Goal: Task Accomplishment & Management: Manage account settings

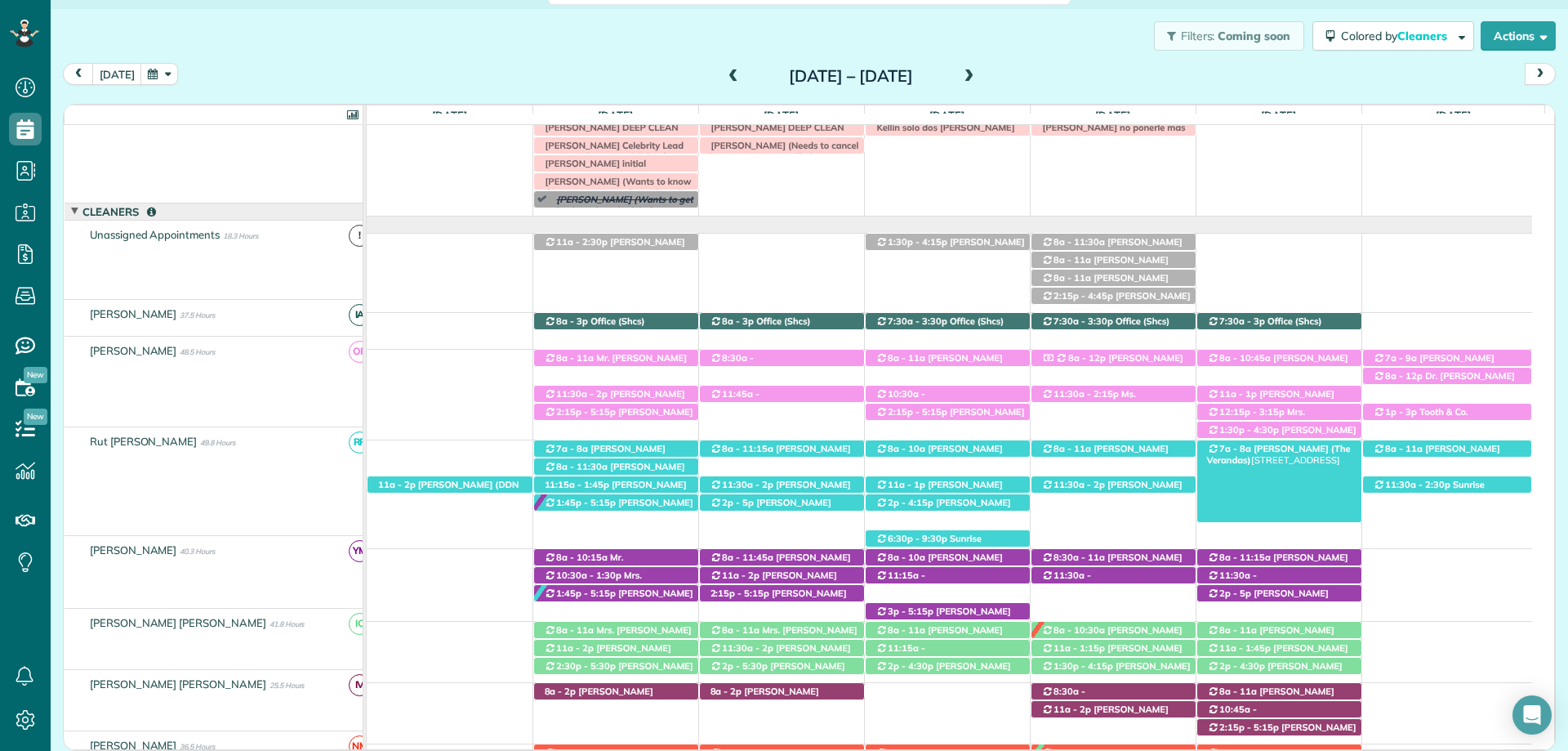
scroll to position [23, 0]
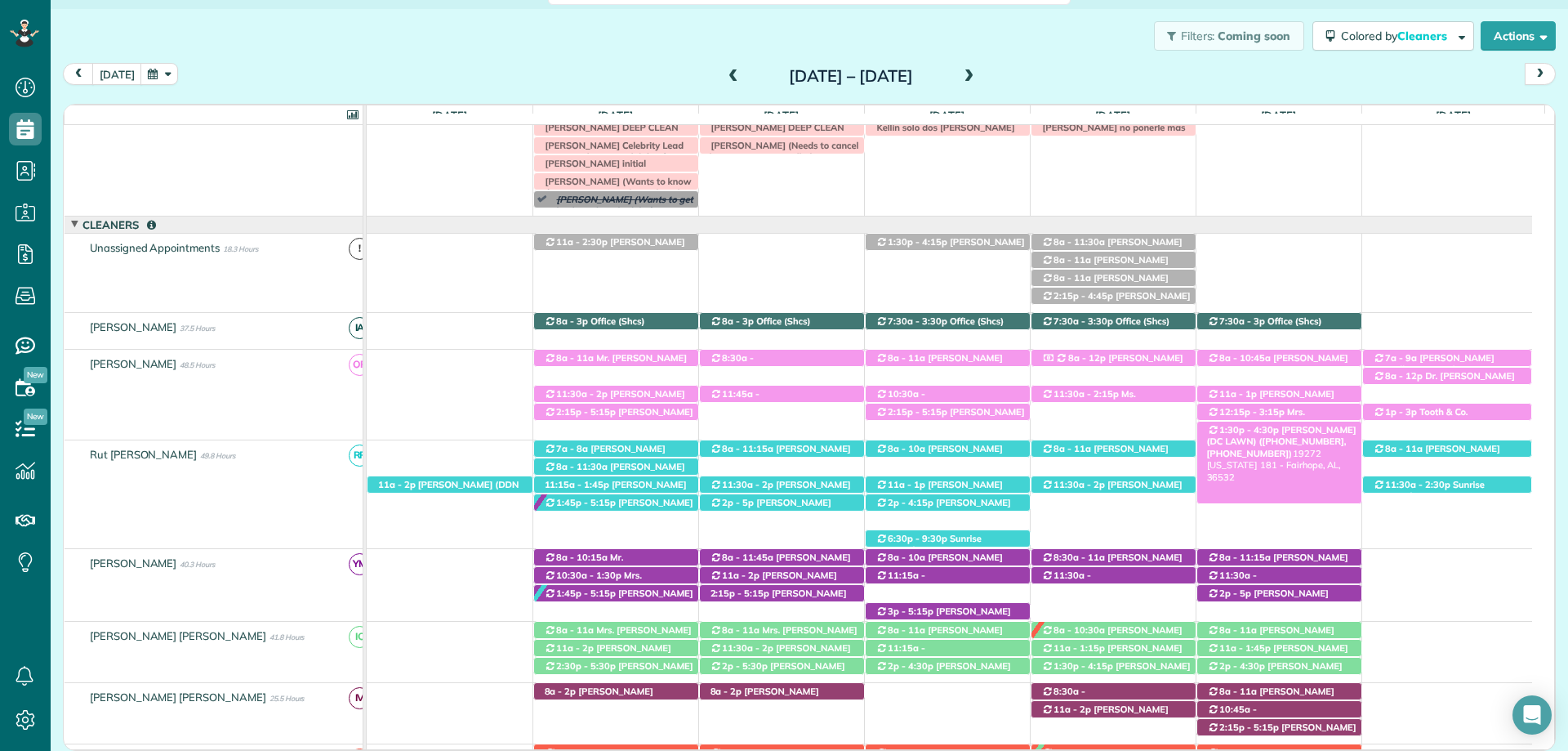
click at [1272, 430] on span "[PERSON_NAME] (DC LAWN) ([PHONE_NUMBER], [PHONE_NUMBER])" at bounding box center [1281, 442] width 149 height 35
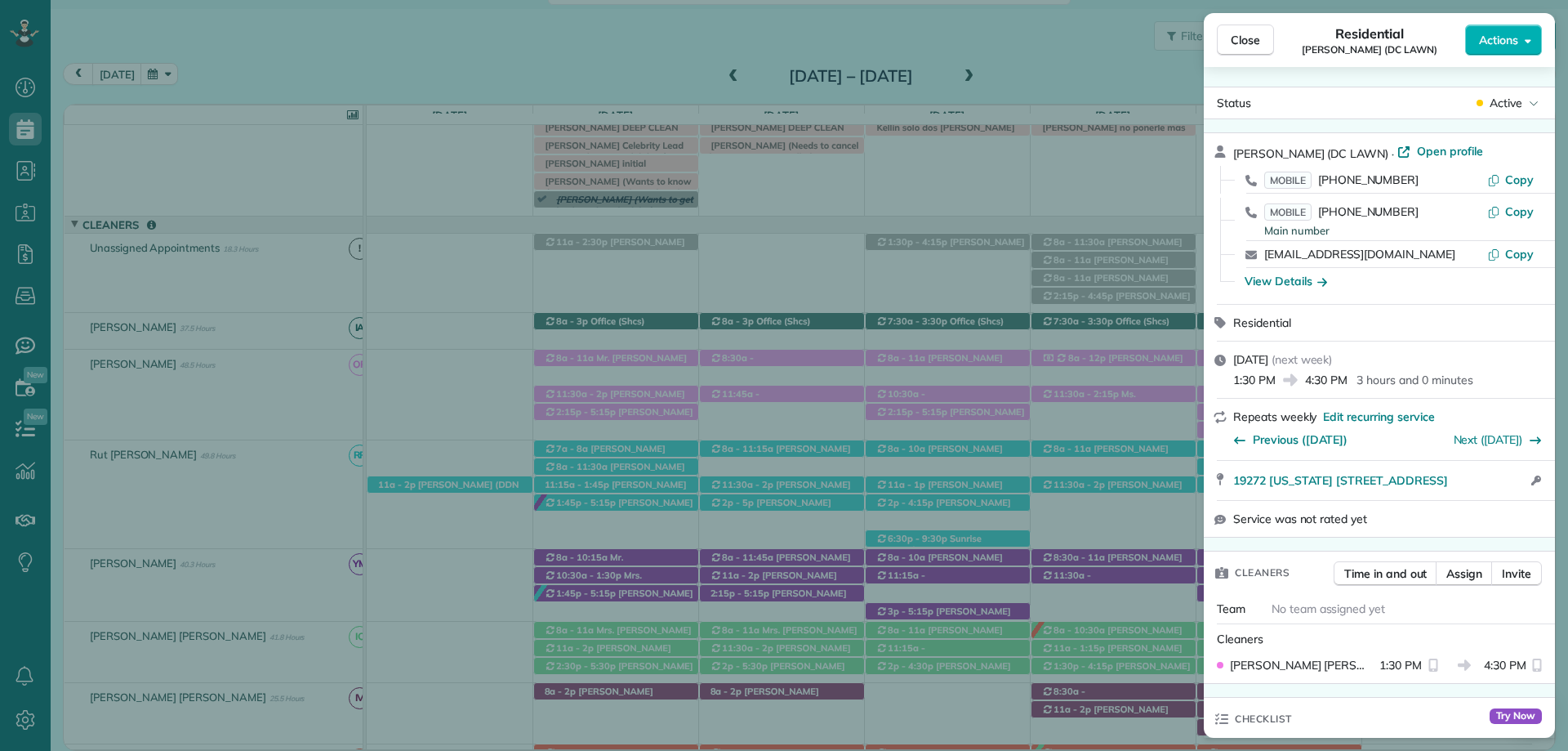
click at [1245, 39] on span "Close" at bounding box center [1245, 40] width 30 height 16
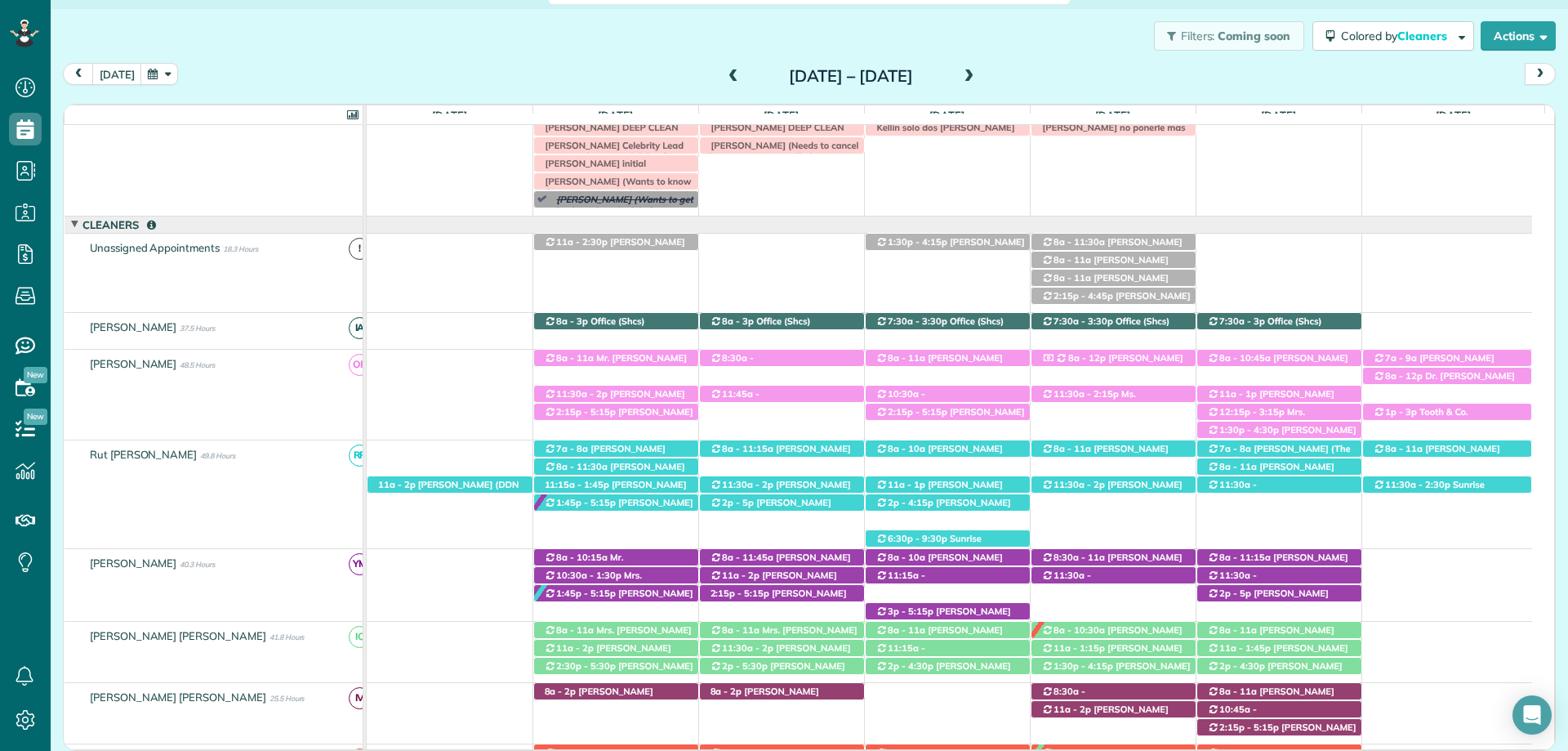
click at [724, 81] on span at bounding box center [733, 77] width 18 height 14
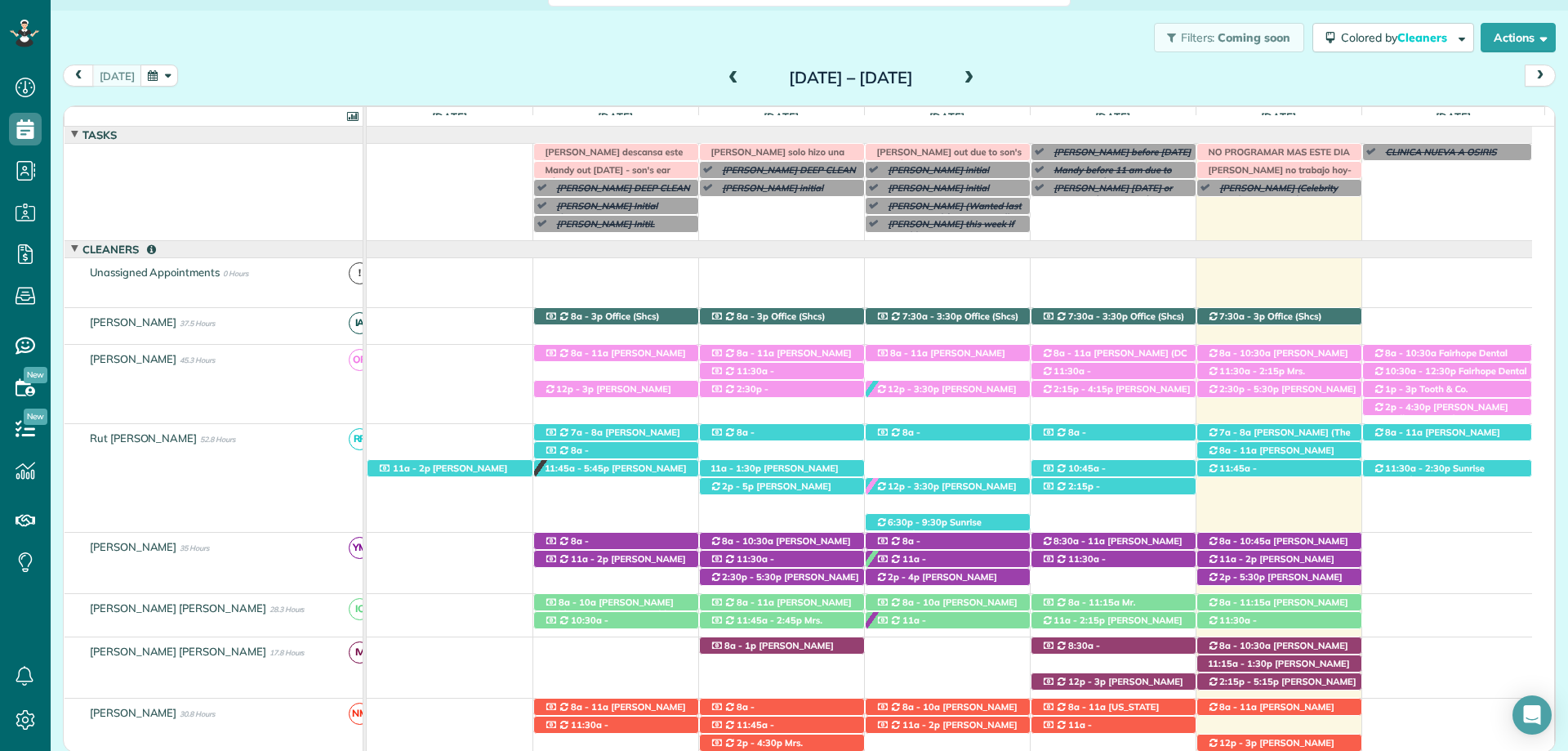
scroll to position [47, 0]
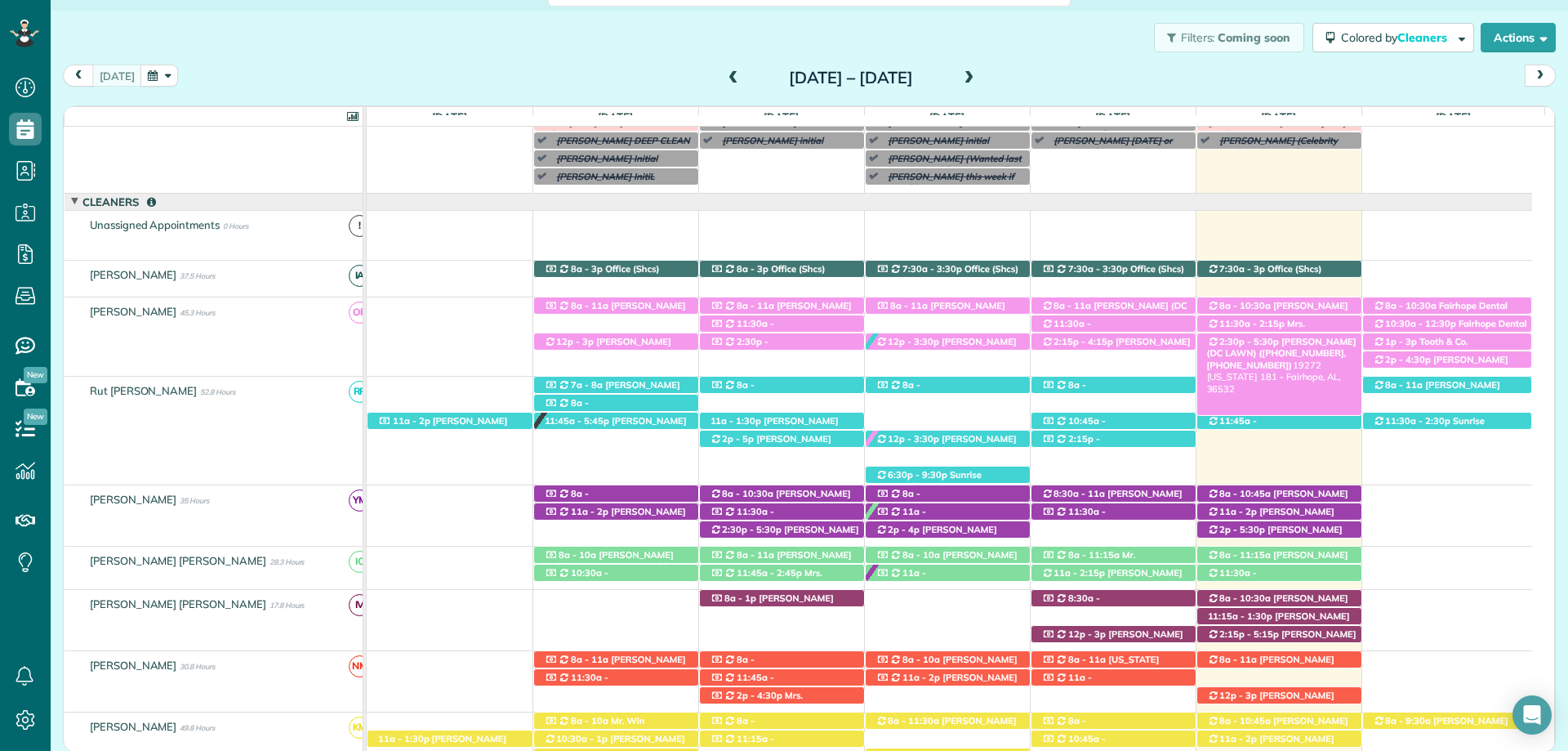
click at [1270, 347] on span "[PERSON_NAME] (DC LAWN) ([PHONE_NUMBER], [PHONE_NUMBER])" at bounding box center [1281, 353] width 149 height 35
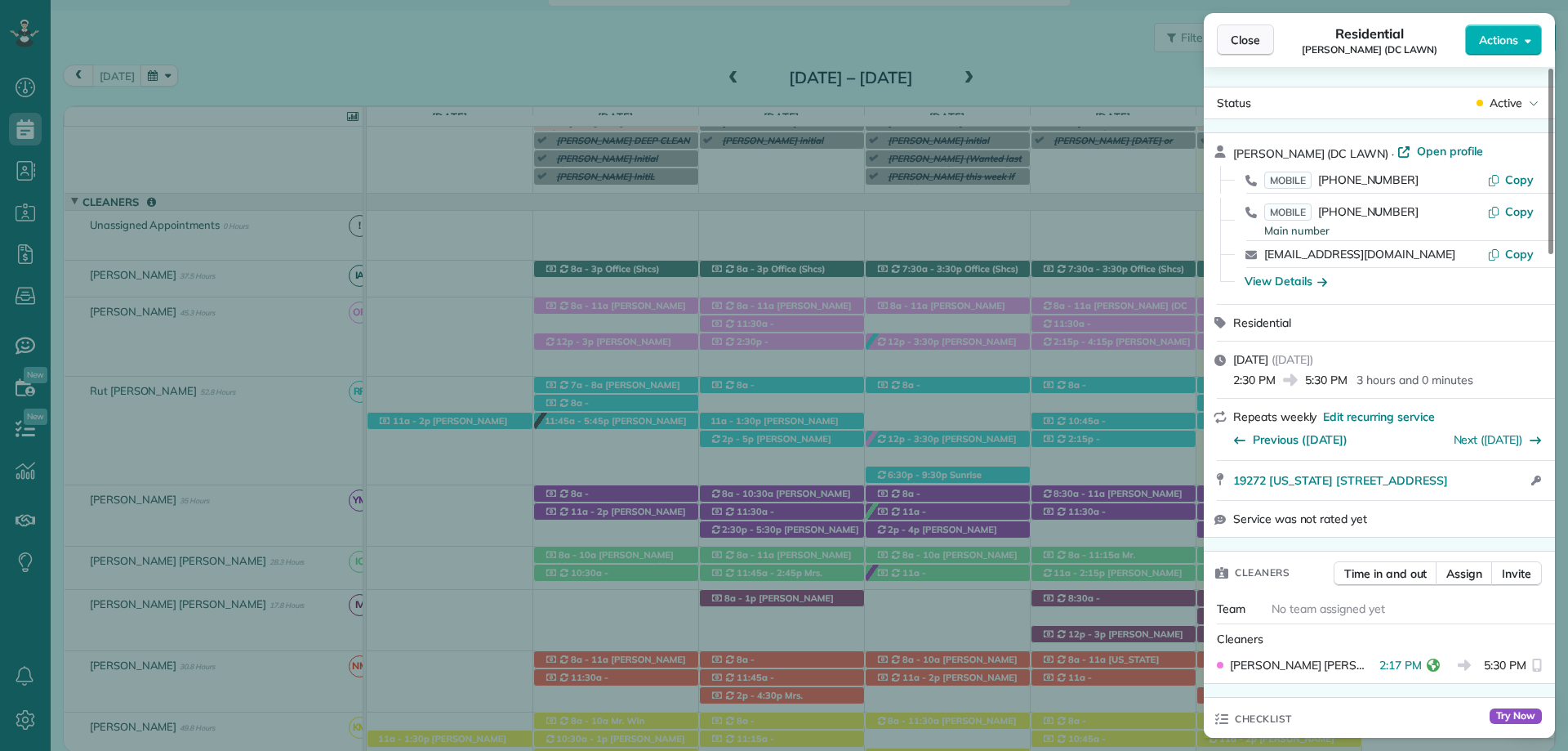
click at [1265, 40] on button "Close" at bounding box center [1245, 40] width 57 height 31
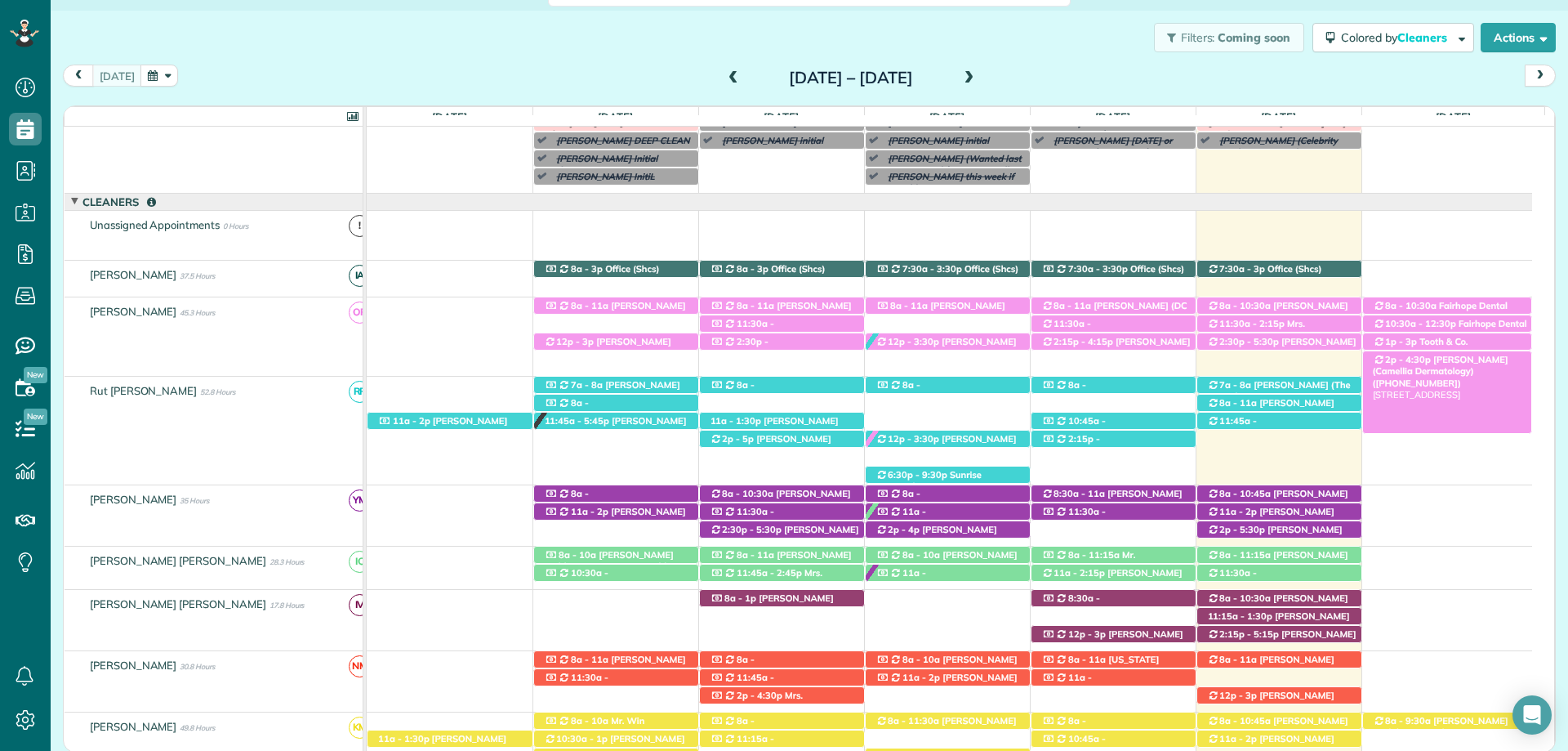
click at [1494, 357] on span "[PERSON_NAME] (Camellia Dermatology) ([PHONE_NUMBER])" at bounding box center [1440, 371] width 136 height 35
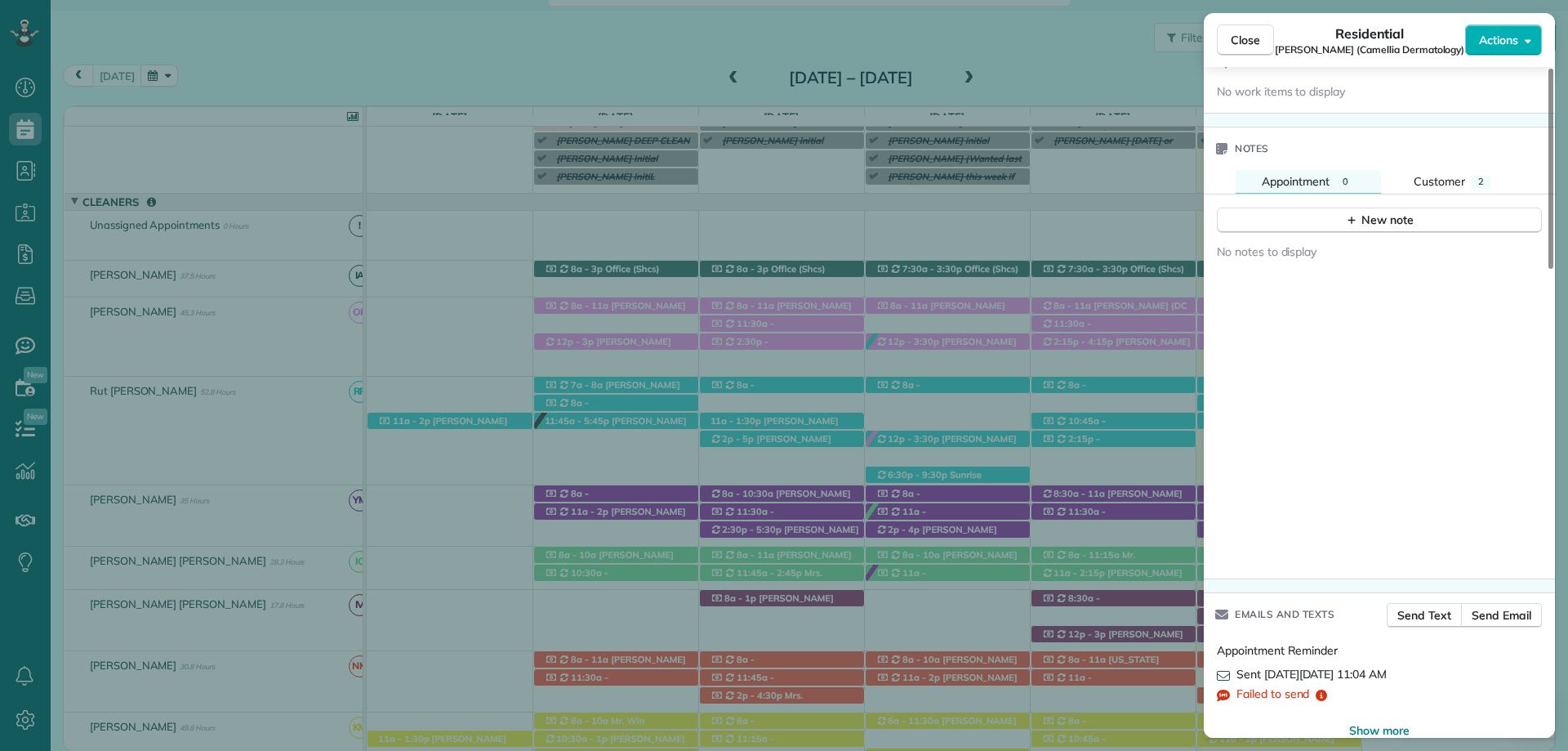
scroll to position [1566, 0]
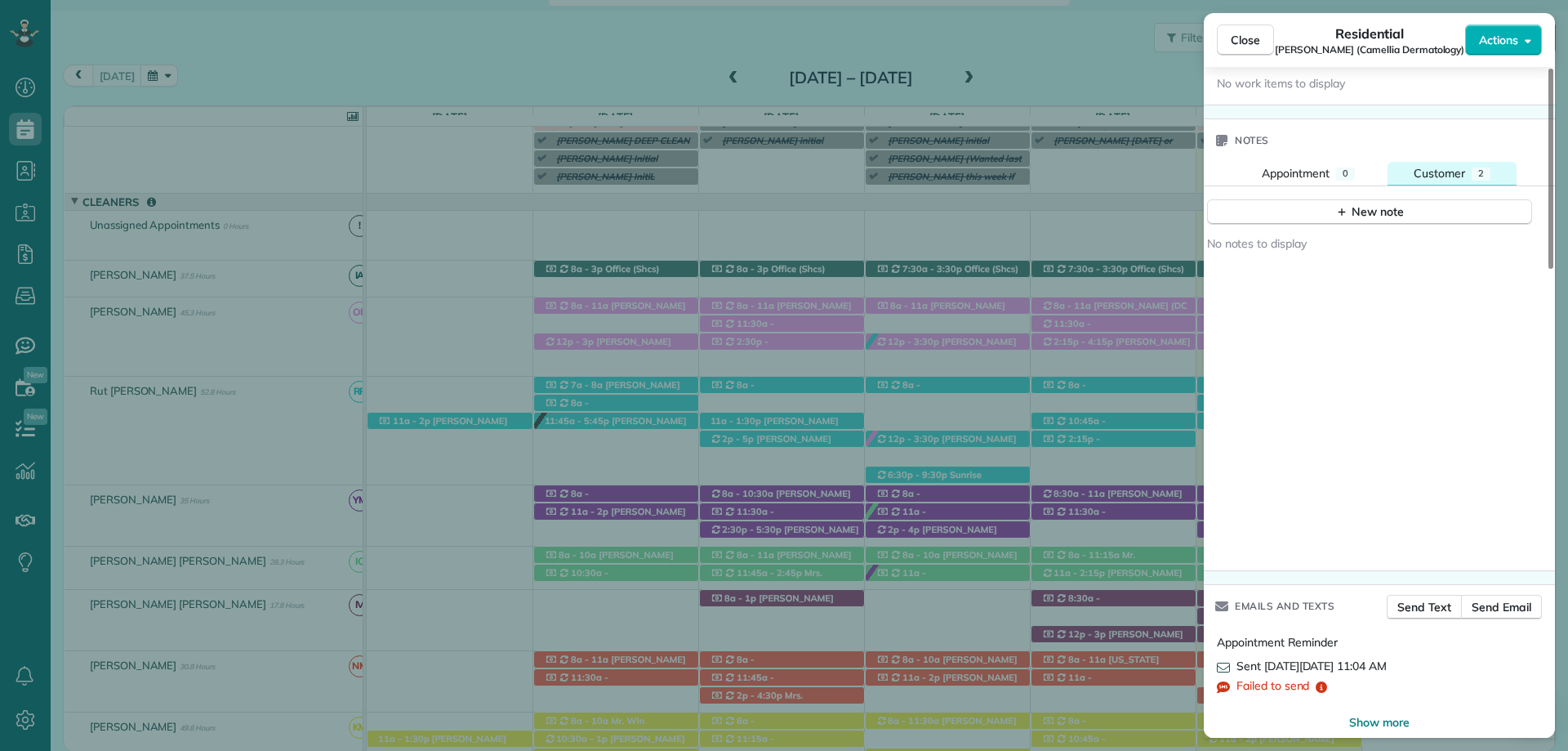
click at [1474, 162] on button "Customer 2" at bounding box center [1451, 174] width 129 height 24
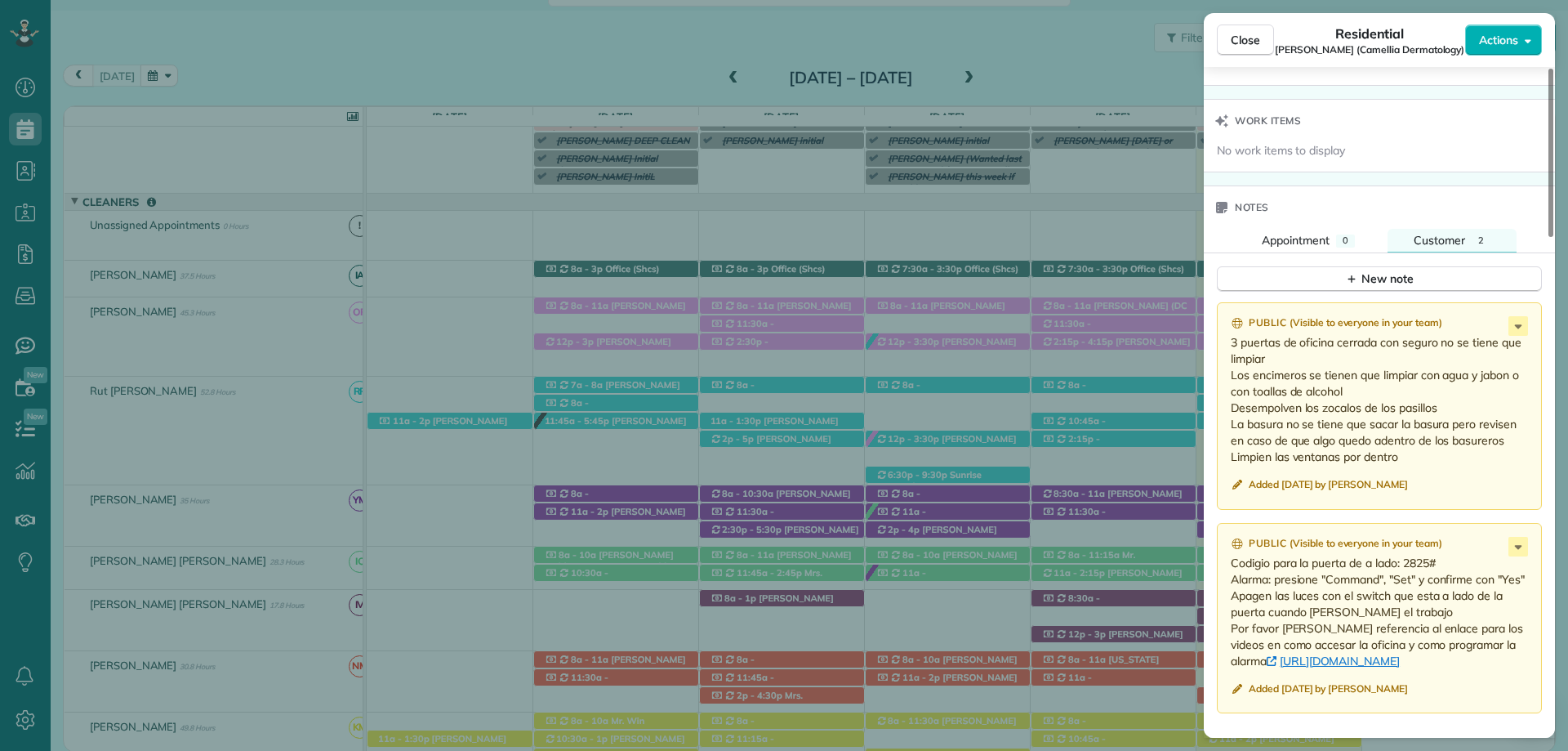
scroll to position [1663, 0]
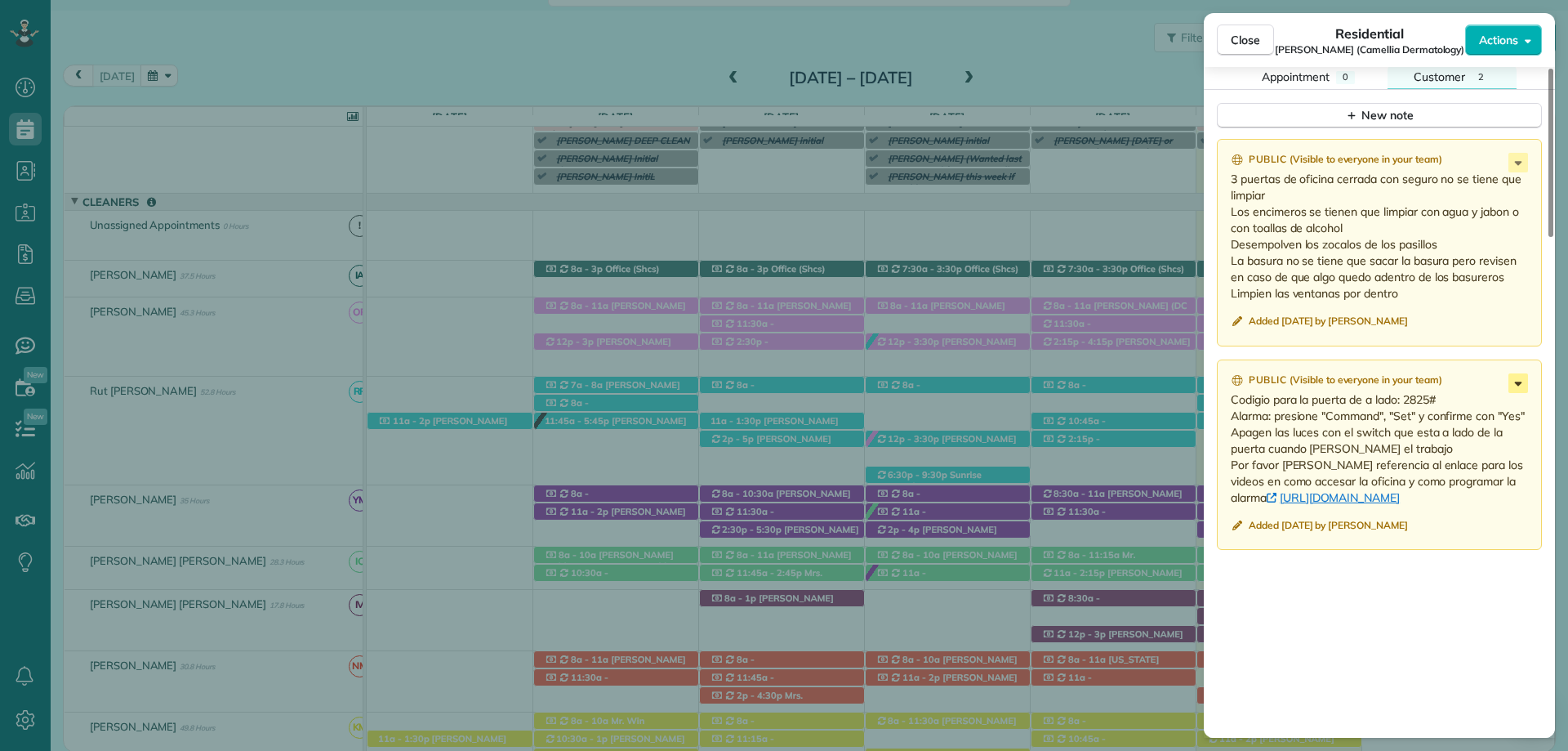
click at [1509, 374] on icon at bounding box center [1518, 384] width 20 height 20
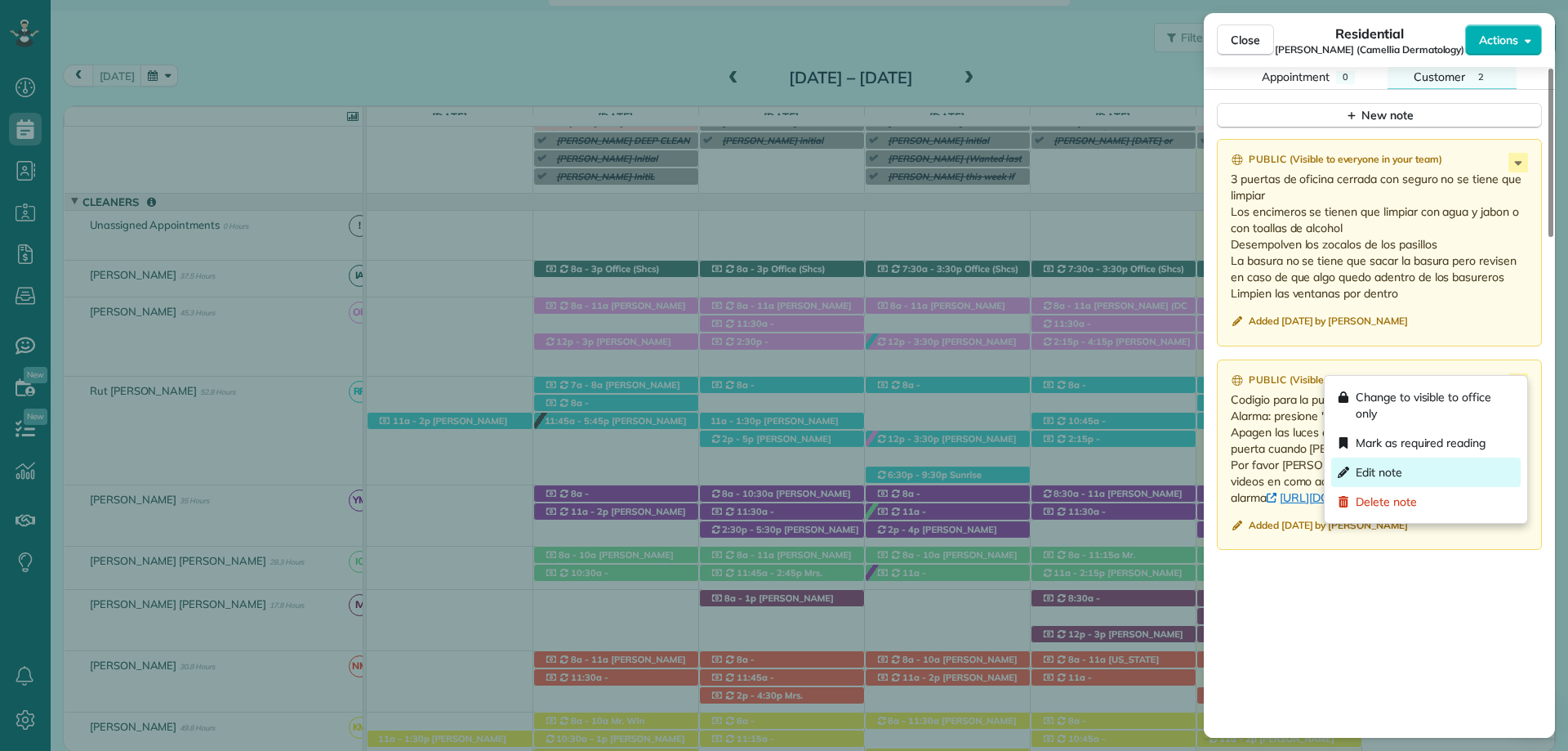
click at [1412, 460] on div "Edit note" at bounding box center [1426, 472] width 190 height 30
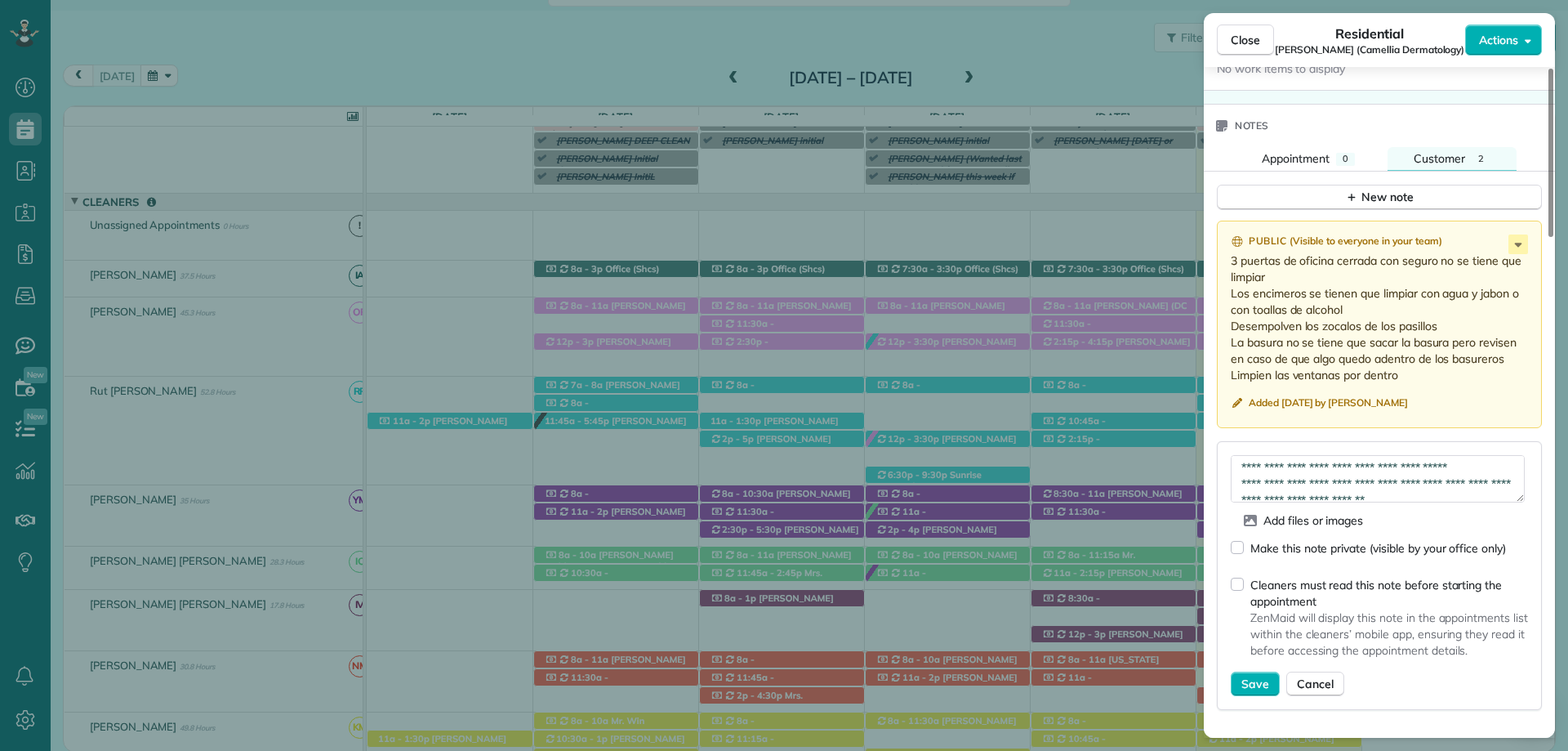
scroll to position [49, 0]
click at [1375, 461] on textarea "**********" at bounding box center [1377, 479] width 294 height 47
type textarea "**********"
click at [1252, 676] on span "Save" at bounding box center [1255, 684] width 28 height 16
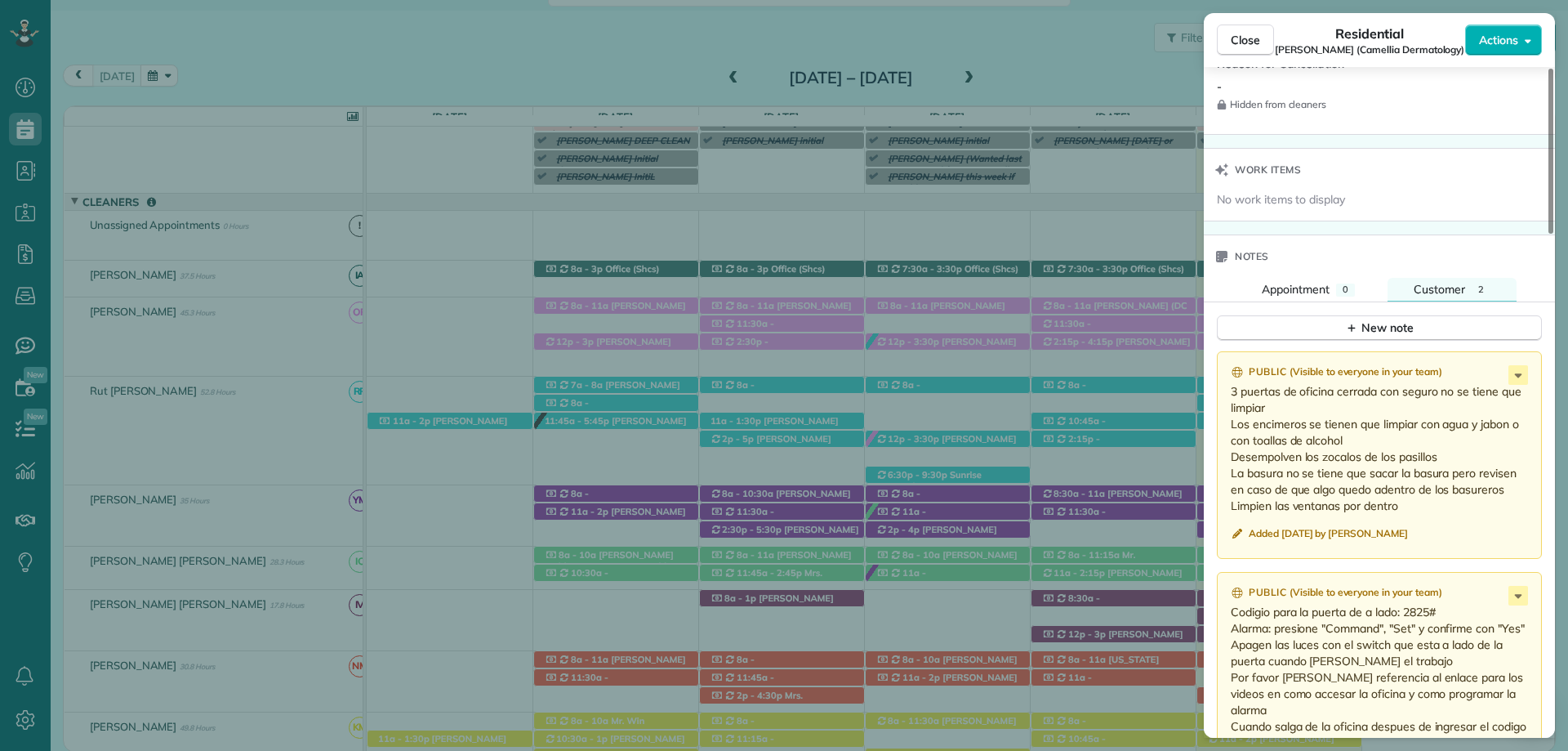
scroll to position [1336, 0]
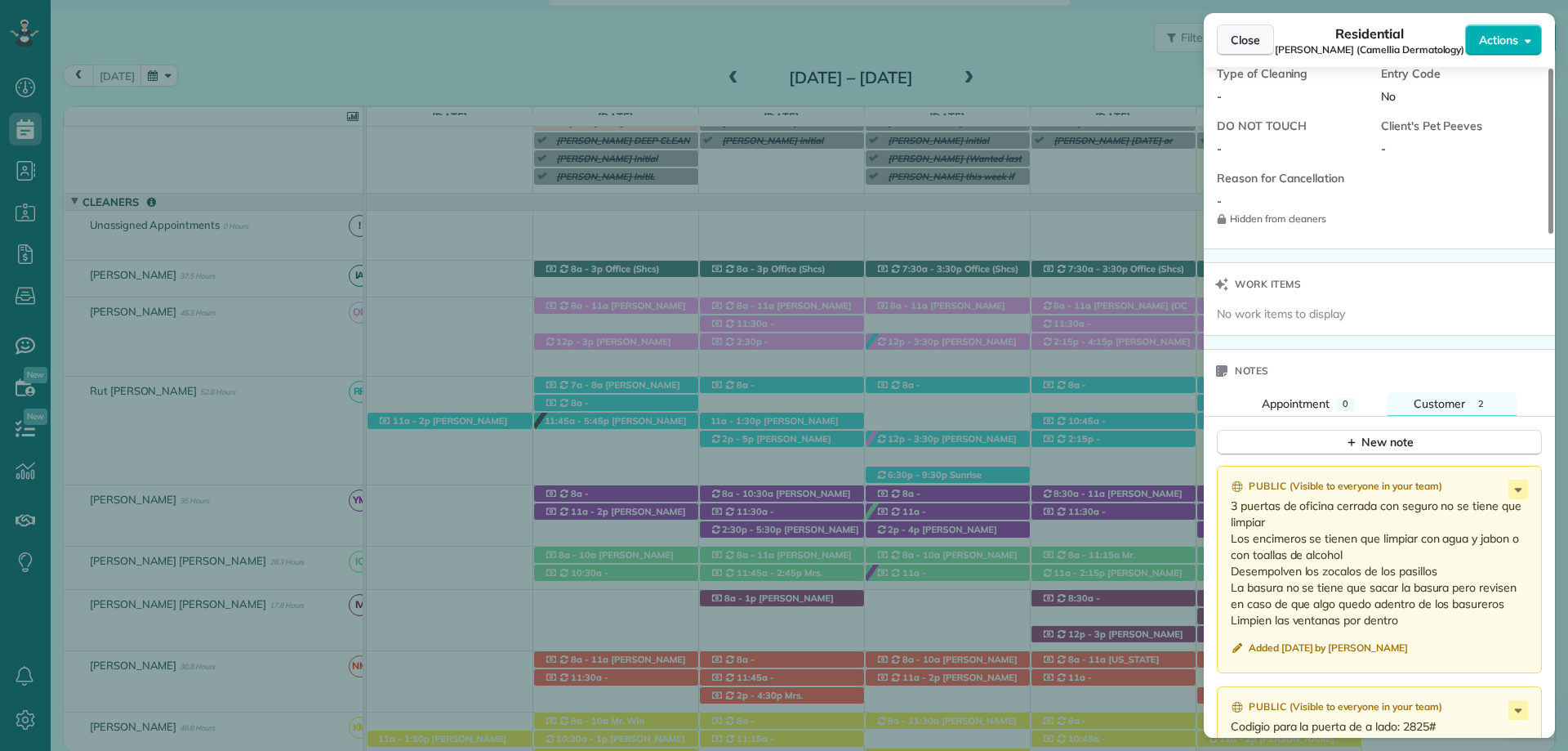
click at [1256, 26] on button "Close" at bounding box center [1245, 40] width 57 height 31
